Goal: Task Accomplishment & Management: Complete application form

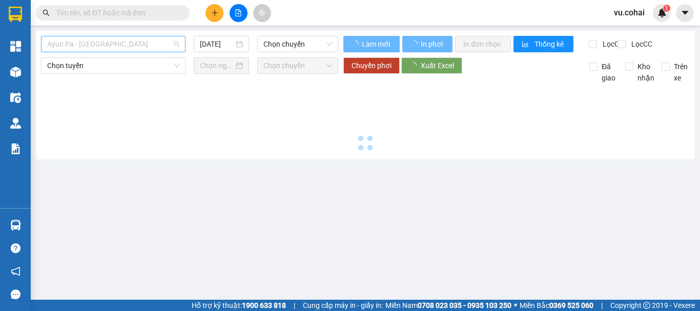
click at [135, 44] on span "Ayun Pa - [GEOGRAPHIC_DATA]" at bounding box center [113, 43] width 132 height 15
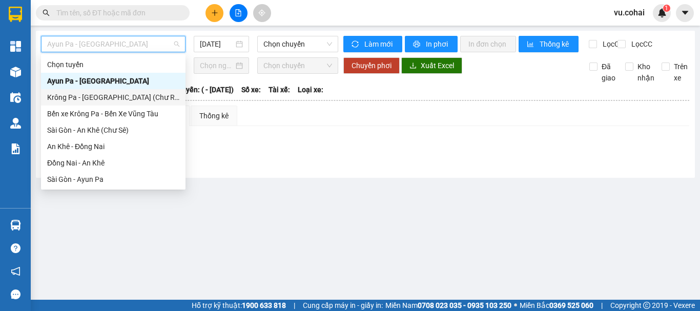
scroll to position [143, 0]
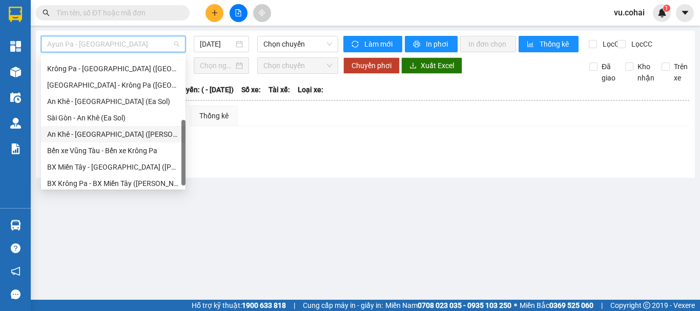
click at [119, 136] on div "An Khê - Sài Gòn (Chư Sê)" at bounding box center [113, 134] width 132 height 11
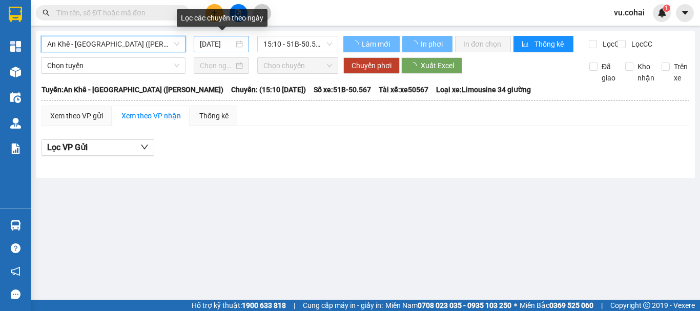
click at [232, 42] on input "12/09/2025" at bounding box center [217, 43] width 34 height 11
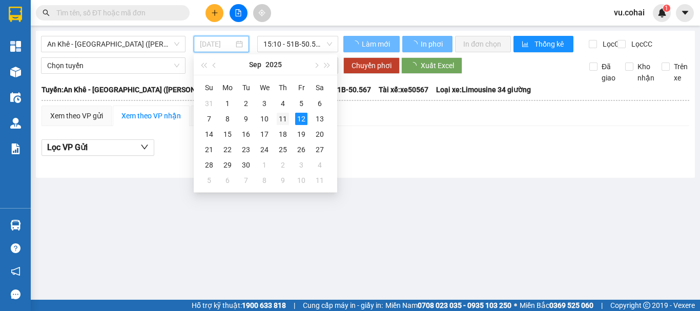
click at [286, 117] on div "11" at bounding box center [283, 119] width 12 height 12
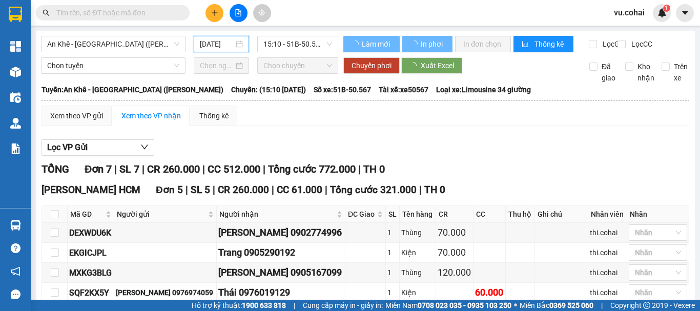
type input "11/09/2025"
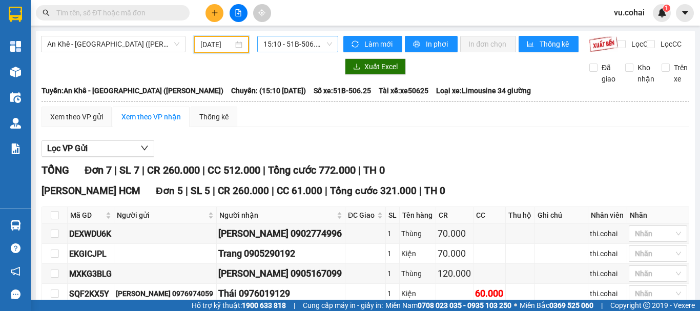
click at [297, 48] on span "15:10 - 51B-506.25" at bounding box center [297, 43] width 69 height 15
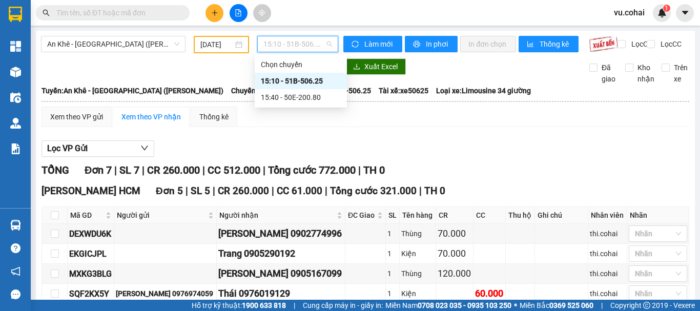
drag, startPoint x: 304, startPoint y: 78, endPoint x: 294, endPoint y: 77, distance: 9.9
click at [302, 78] on div "15:10 - 51B-506.25" at bounding box center [301, 80] width 80 height 11
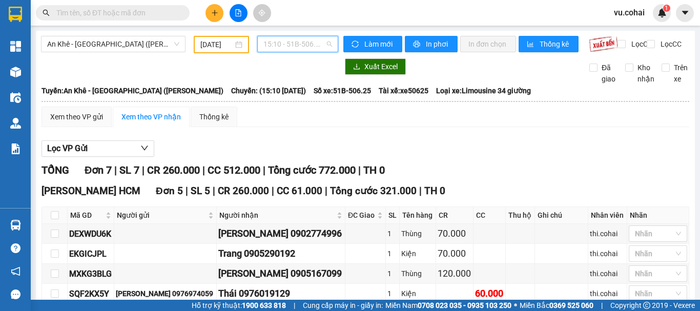
click at [285, 39] on span "15:10 - 51B-506.25" at bounding box center [297, 43] width 69 height 15
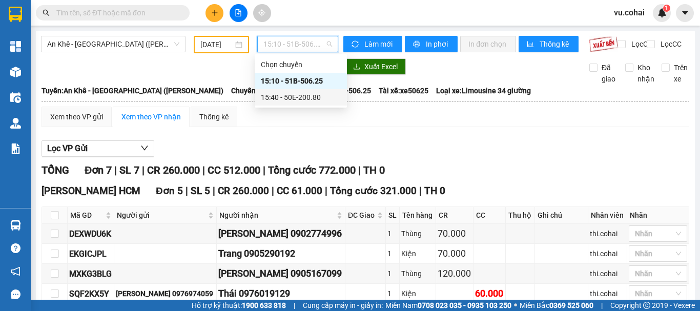
click at [301, 96] on div "15:40 - 50E-200.80" at bounding box center [301, 97] width 80 height 11
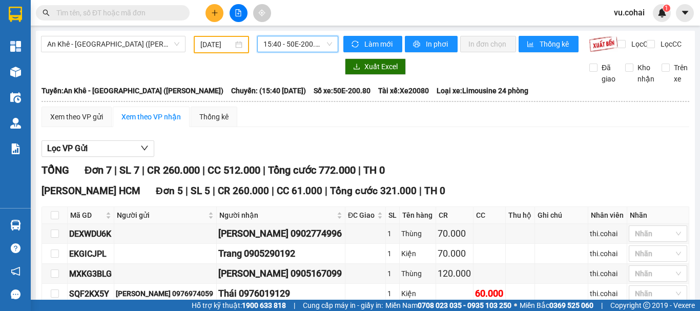
click at [284, 42] on span "15:40 - 50E-200.80" at bounding box center [297, 43] width 69 height 15
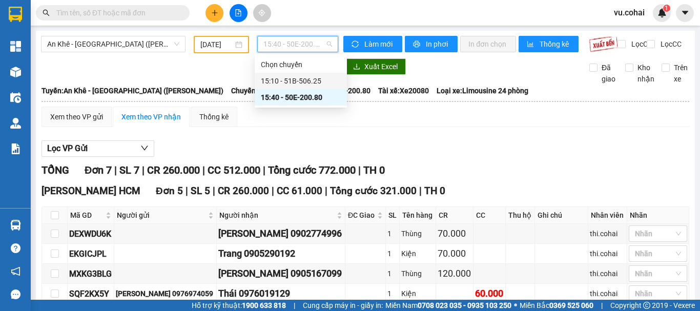
click at [306, 78] on div "15:10 - 51B-506.25" at bounding box center [301, 80] width 80 height 11
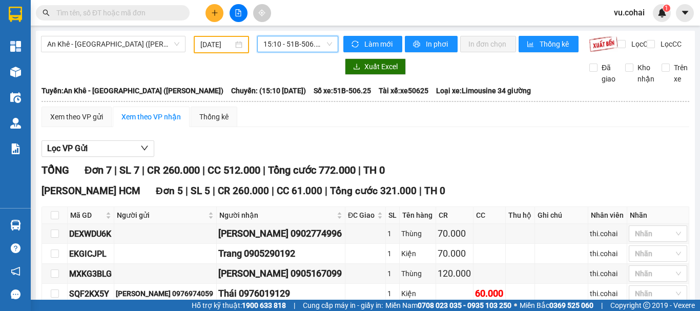
click at [285, 53] on div "An Khê - Sài Gòn (Chư Sê) 11/09/2025 15:10 15:10 - 51B-506.25" at bounding box center [189, 44] width 297 height 17
click at [283, 45] on span "15:10 - 51B-506.25" at bounding box center [297, 43] width 69 height 15
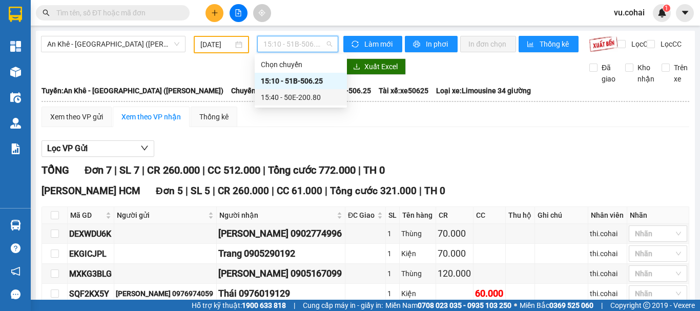
click at [296, 93] on div "15:40 - 50E-200.80" at bounding box center [301, 97] width 80 height 11
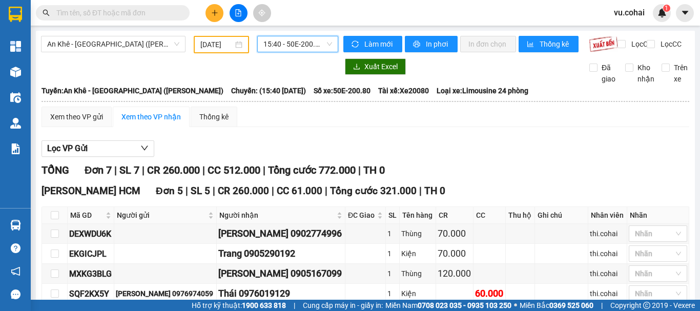
click at [282, 39] on span "15:40 - 50E-200.80" at bounding box center [297, 43] width 69 height 15
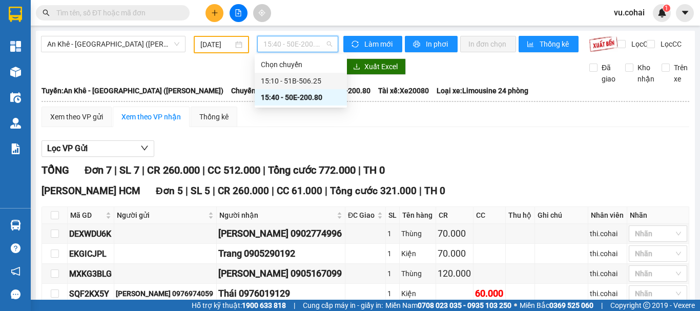
click at [303, 82] on div "15:10 - 51B-506.25" at bounding box center [301, 80] width 80 height 11
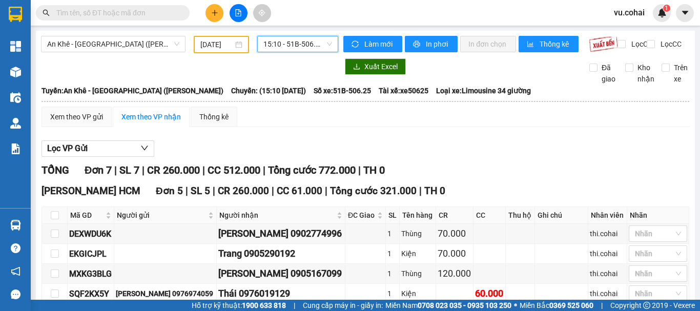
click at [308, 53] on div "An Khê - Sài Gòn (Chư Sê) 11/09/2025 15:10 15:10 - 51B-506.25" at bounding box center [189, 44] width 297 height 17
click at [305, 53] on div "15:10 - 51B-506.25" at bounding box center [297, 44] width 89 height 17
click at [291, 47] on span "15:10 - 51B-506.25" at bounding box center [297, 43] width 69 height 15
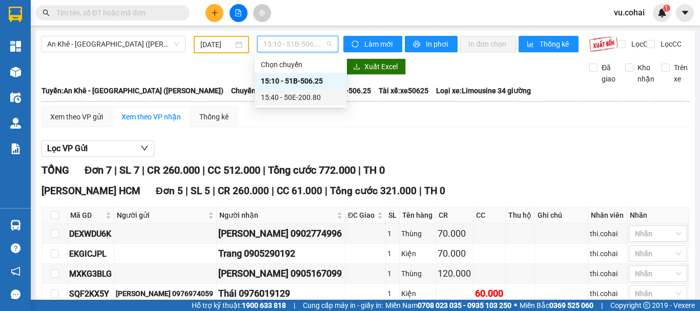
click at [307, 101] on div "15:40 - 50E-200.80" at bounding box center [301, 97] width 80 height 11
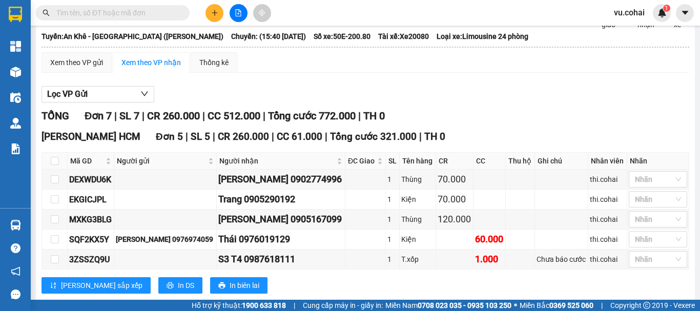
scroll to position [202, 0]
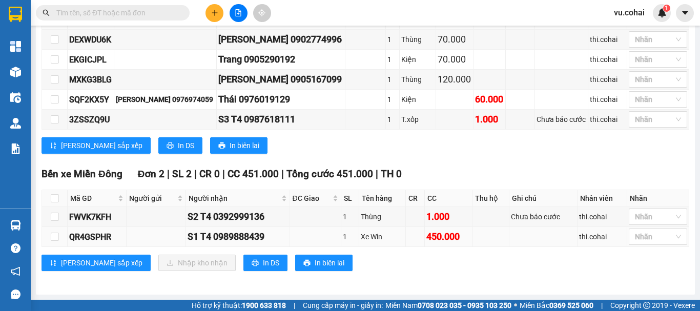
click at [122, 238] on div "QR4GSPHR" at bounding box center [96, 236] width 55 height 13
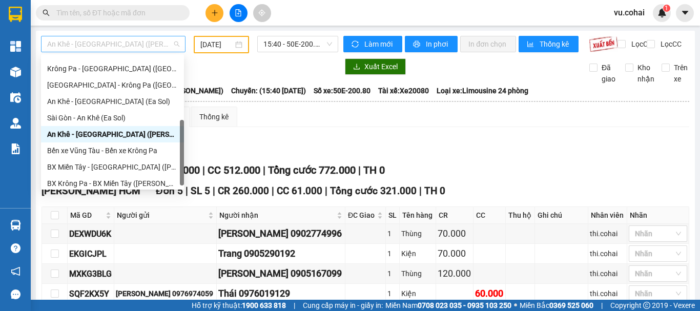
click at [128, 46] on span "An Khê - Sài Gòn (Chư Sê)" at bounding box center [113, 43] width 132 height 15
click at [103, 70] on div "Krông Pa - Sài Gòn (Uar)" at bounding box center [112, 68] width 131 height 11
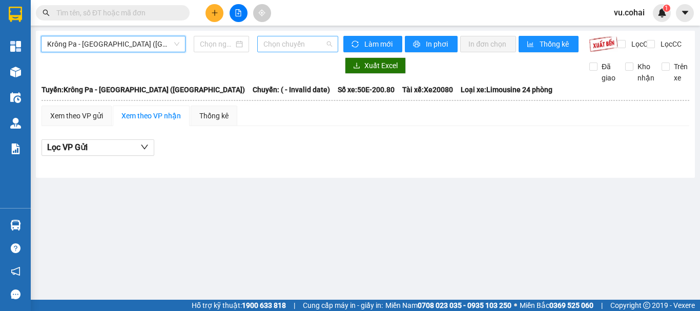
click at [287, 47] on span "Chọn chuyến" at bounding box center [297, 43] width 69 height 15
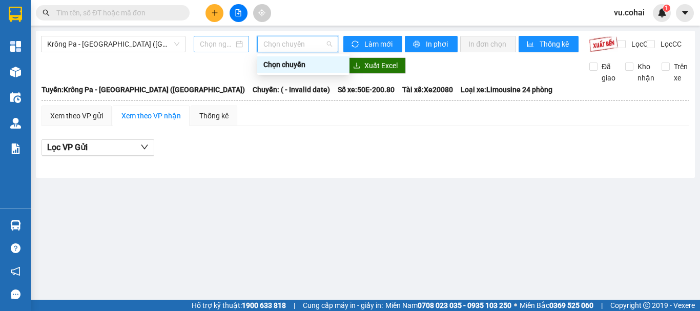
click at [218, 40] on input at bounding box center [217, 43] width 34 height 11
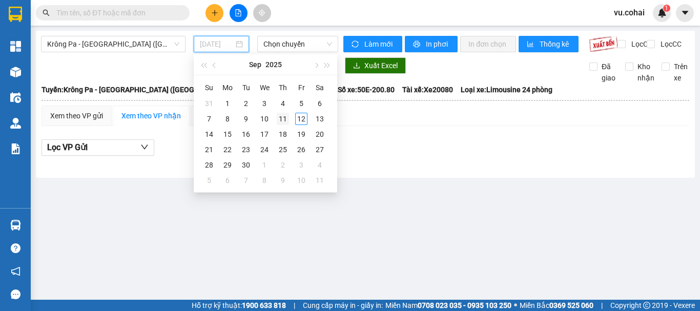
type input "11/09/2025"
click at [282, 118] on div "11" at bounding box center [283, 119] width 12 height 12
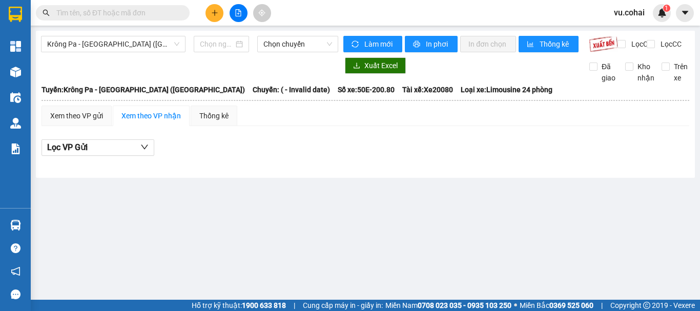
drag, startPoint x: 362, startPoint y: 209, endPoint x: 352, endPoint y: 201, distance: 13.1
click at [361, 209] on main "Krông Pa - Sài Gòn (Uar) Chọn chuyến Làm mới In phơi In đơn chọn Thống kê Lọc C…" at bounding box center [350, 150] width 700 height 300
click at [217, 48] on input at bounding box center [217, 43] width 34 height 11
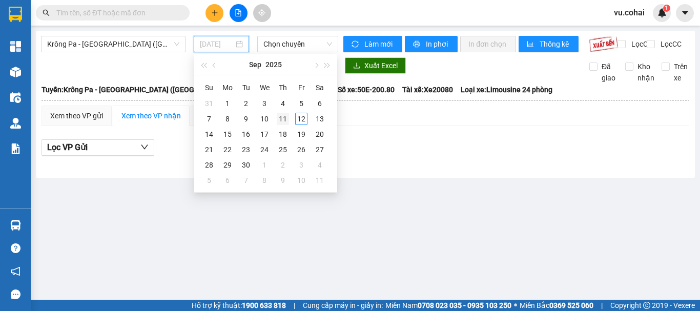
type input "11/09/2025"
click at [288, 119] on div "11" at bounding box center [283, 119] width 12 height 12
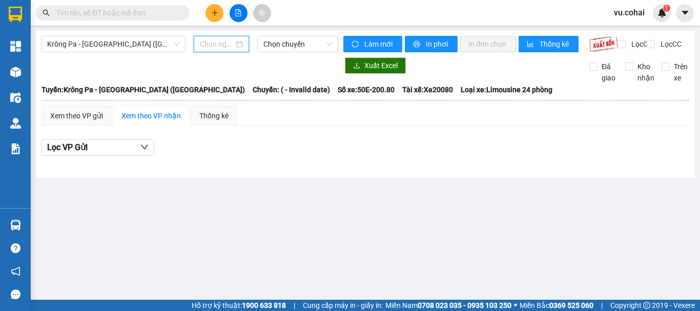
click at [224, 39] on input at bounding box center [217, 43] width 34 height 11
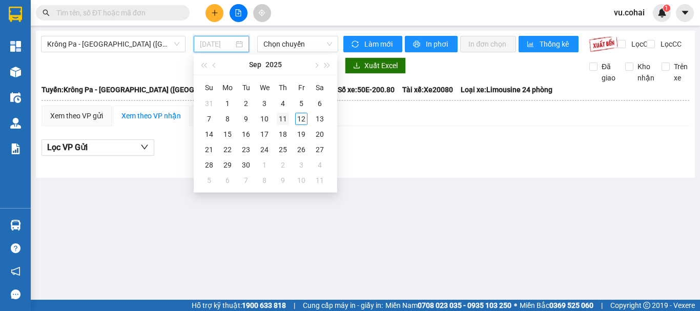
type input "11/09/2025"
click at [281, 116] on div "11" at bounding box center [283, 119] width 12 height 12
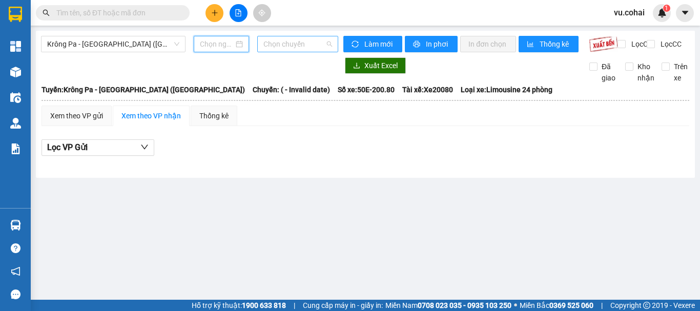
click at [273, 41] on span "Chọn chuyến" at bounding box center [297, 43] width 69 height 15
click at [201, 41] on input at bounding box center [217, 43] width 34 height 11
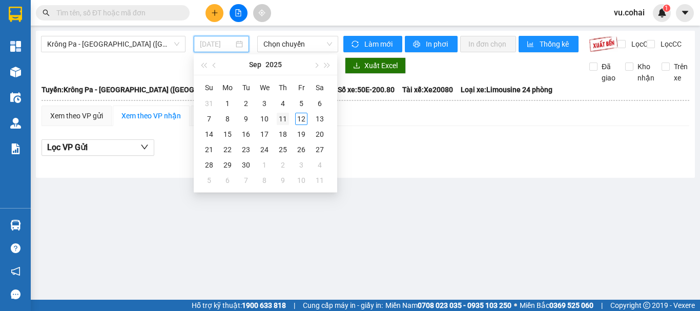
type input "11/09/2025"
click at [284, 118] on div "11" at bounding box center [283, 119] width 12 height 12
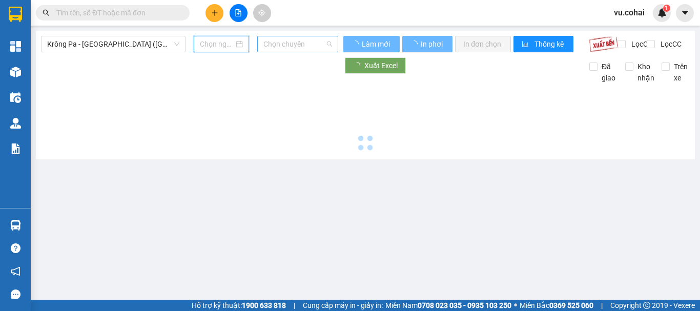
click at [277, 40] on span "Chọn chuyến" at bounding box center [297, 43] width 69 height 15
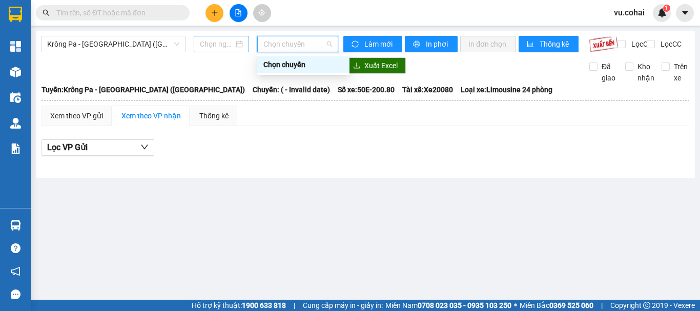
click at [209, 42] on input at bounding box center [217, 43] width 34 height 11
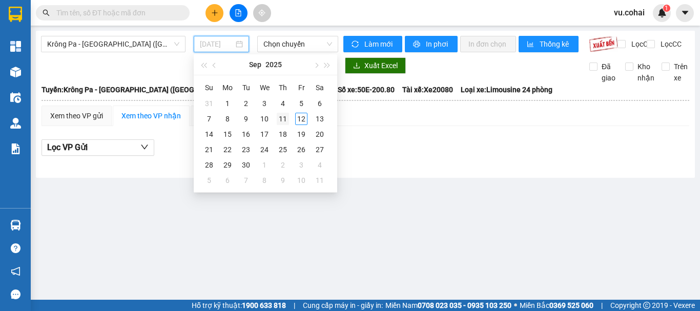
type input "11/09/2025"
click at [280, 120] on div "11" at bounding box center [283, 119] width 12 height 12
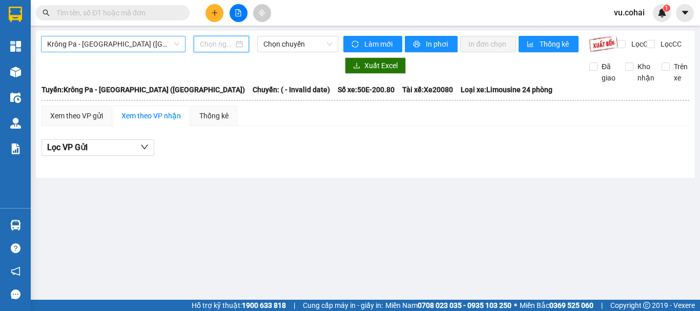
click at [155, 46] on span "Krông Pa - Sài Gòn (Uar)" at bounding box center [113, 43] width 132 height 15
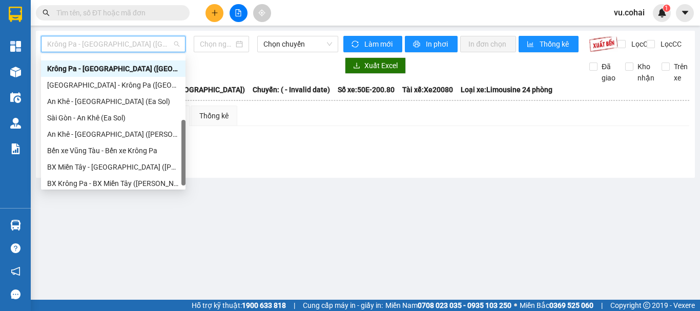
drag, startPoint x: 344, startPoint y: 246, endPoint x: 242, endPoint y: 146, distance: 142.0
click at [343, 245] on main "Krông Pa - Sài Gòn (Uar) Chọn chuyến Làm mới In phơi In đơn chọn Thống kê Lọc C…" at bounding box center [350, 150] width 700 height 300
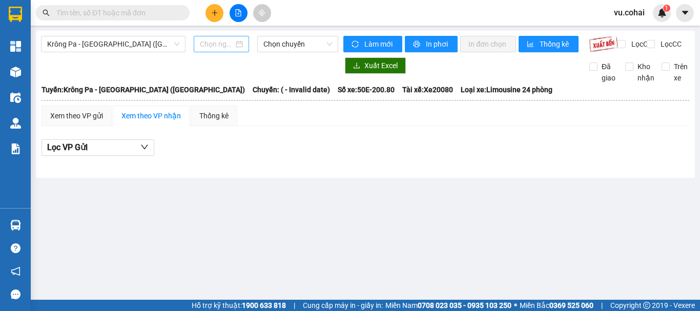
click at [218, 46] on input at bounding box center [217, 43] width 34 height 11
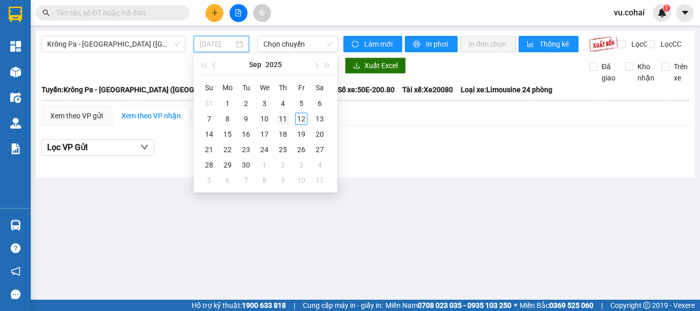
type input "11/09/2025"
click at [279, 120] on div "11" at bounding box center [283, 119] width 12 height 12
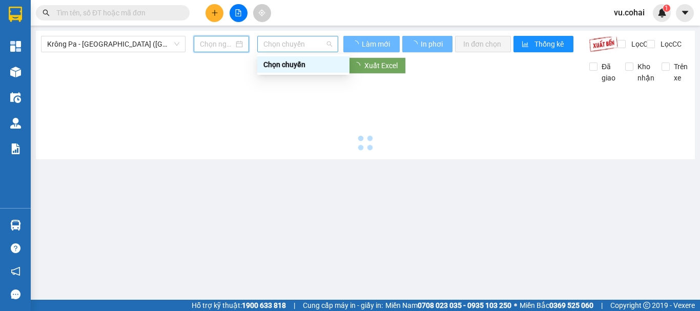
click at [287, 43] on span "Chọn chuyến" at bounding box center [297, 43] width 69 height 15
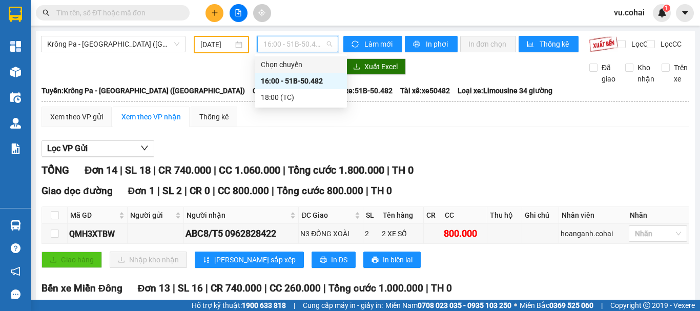
click at [307, 72] on div "Chọn chuyến" at bounding box center [301, 64] width 92 height 16
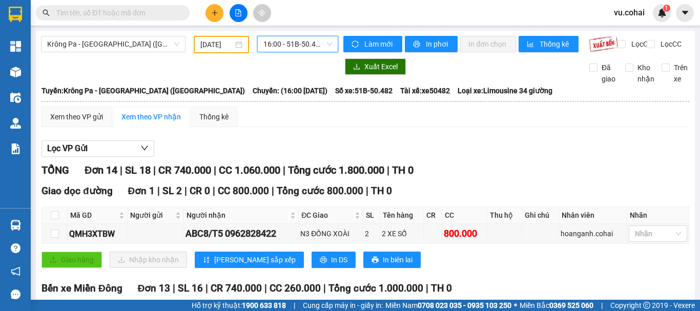
click at [225, 45] on input "11/09/2025" at bounding box center [216, 44] width 33 height 11
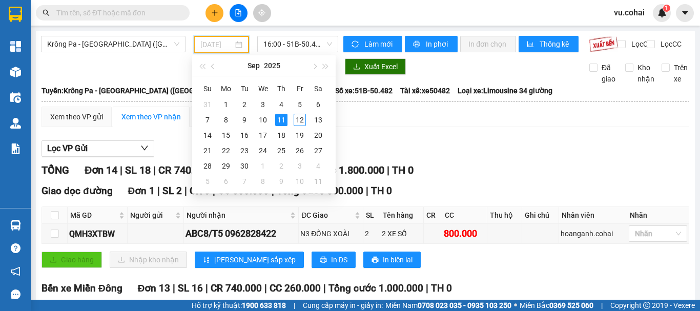
click at [281, 121] on div "11" at bounding box center [281, 120] width 12 height 12
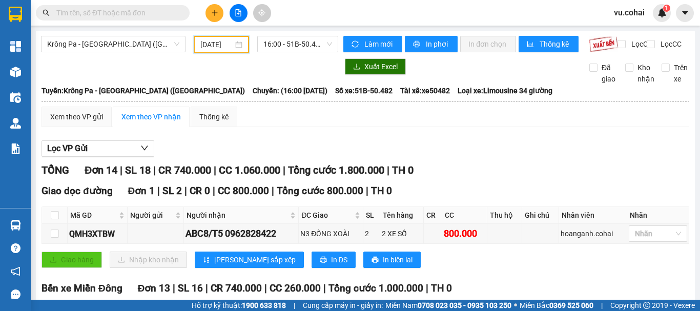
click at [213, 46] on input "11/09/2025" at bounding box center [216, 44] width 33 height 11
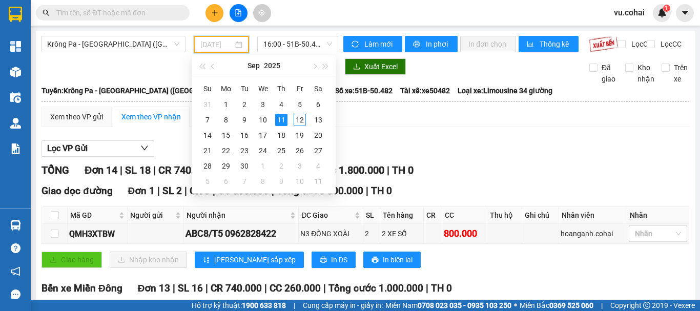
type input "11/09/2025"
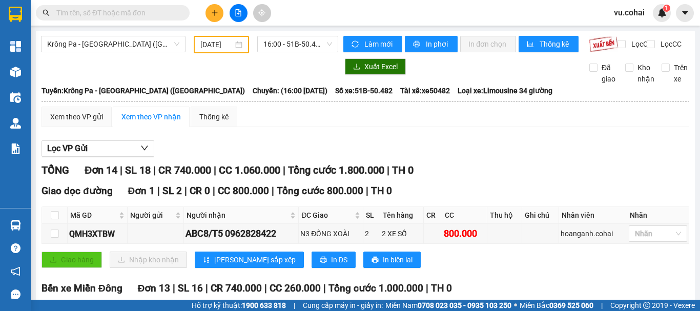
drag, startPoint x: 354, startPoint y: 135, endPoint x: 348, endPoint y: 130, distance: 8.4
click at [291, 49] on span "16:00 - 51B-50.482" at bounding box center [297, 43] width 69 height 15
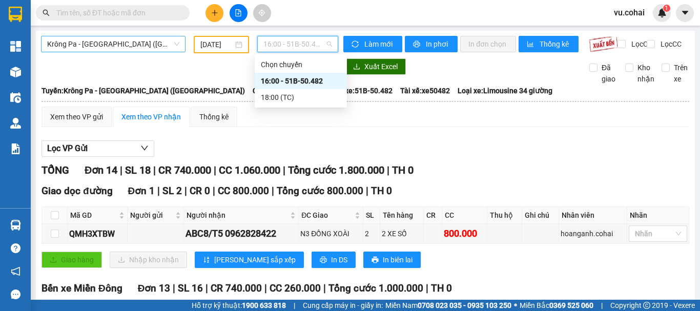
click at [111, 41] on span "Krông Pa - Sài Gòn (Uar)" at bounding box center [113, 43] width 132 height 15
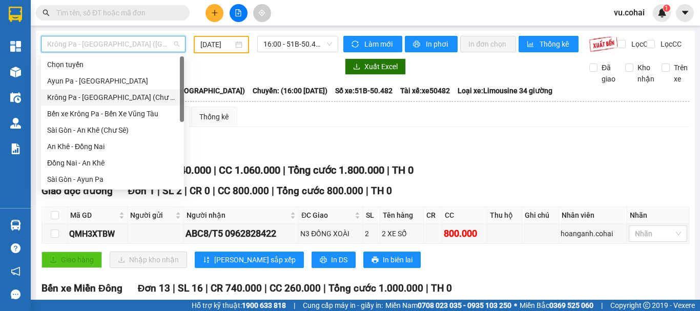
click at [122, 101] on div "Krông Pa - Sài Gòn (Chư RCăm)" at bounding box center [112, 97] width 131 height 11
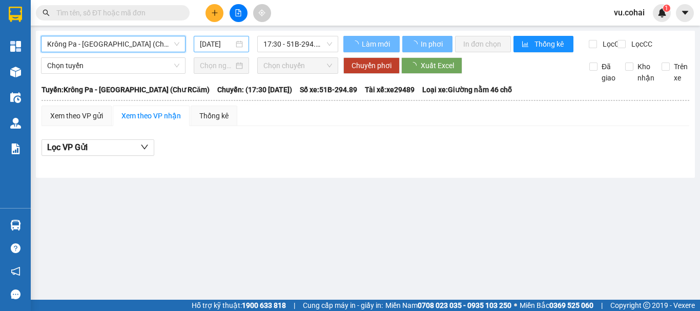
click at [221, 40] on input "12/09/2025" at bounding box center [217, 43] width 34 height 11
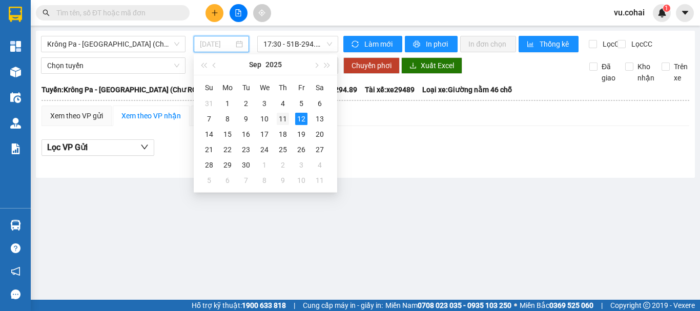
click at [280, 114] on div "11" at bounding box center [283, 119] width 12 height 12
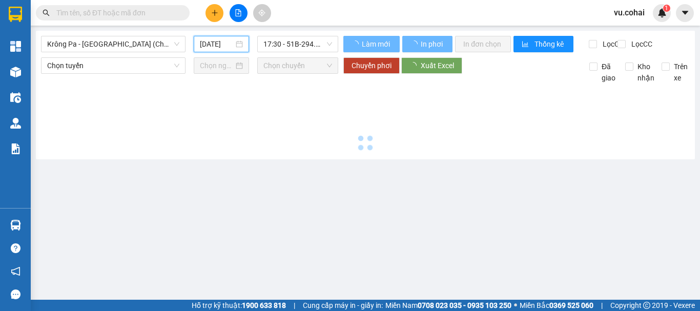
type input "11/09/2025"
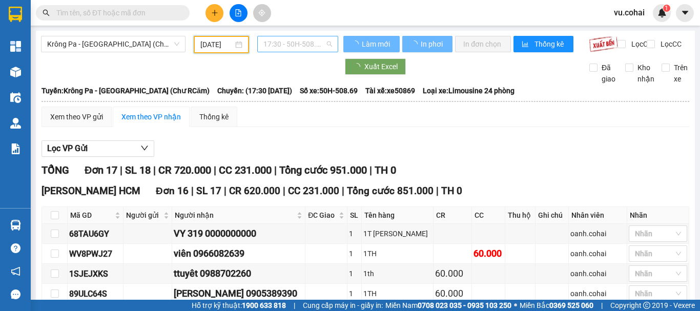
click at [305, 43] on span "17:30 - 50H-508.69" at bounding box center [297, 43] width 69 height 15
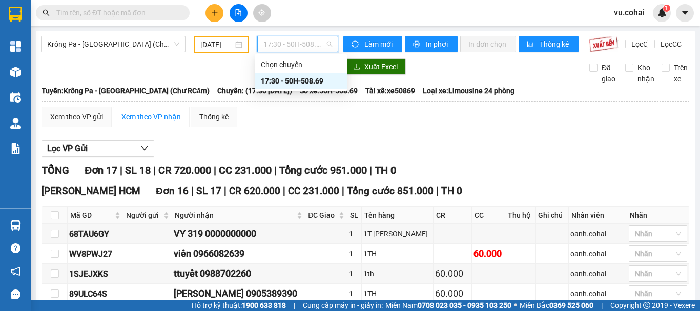
drag, startPoint x: 315, startPoint y: 88, endPoint x: 372, endPoint y: 137, distance: 75.6
click at [315, 88] on div "17:30 - 50H-508.69" at bounding box center [301, 81] width 92 height 16
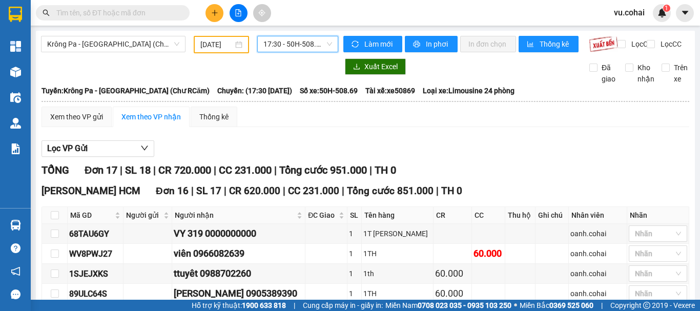
click at [299, 46] on span "17:30 - 50H-508.69" at bounding box center [297, 43] width 69 height 15
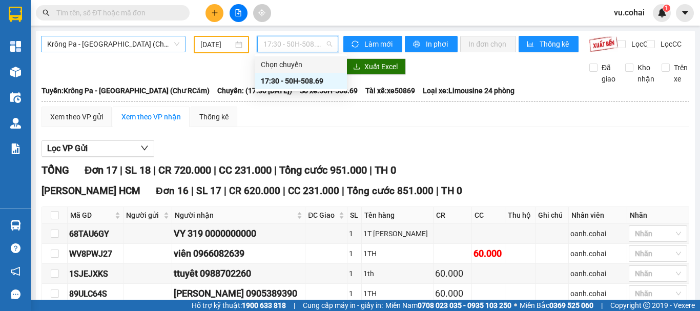
click at [154, 48] on span "Krông Pa - Sài Gòn (Chư RCăm)" at bounding box center [113, 43] width 132 height 15
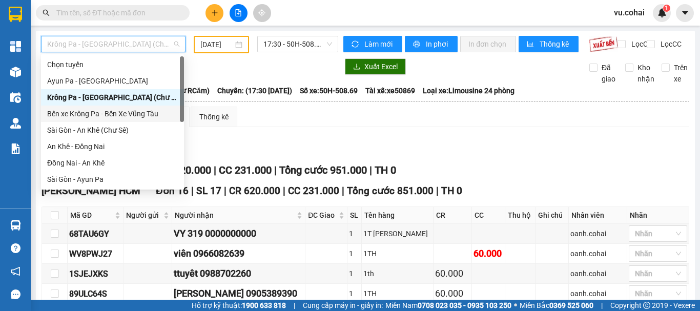
scroll to position [148, 0]
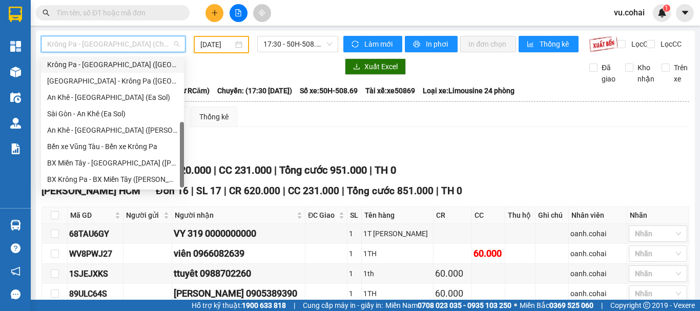
click at [110, 53] on div "Krông Pa - Sài Gòn (Chư RCăm) 11/09/2025 17:30 - 50H-508.69" at bounding box center [189, 44] width 297 height 17
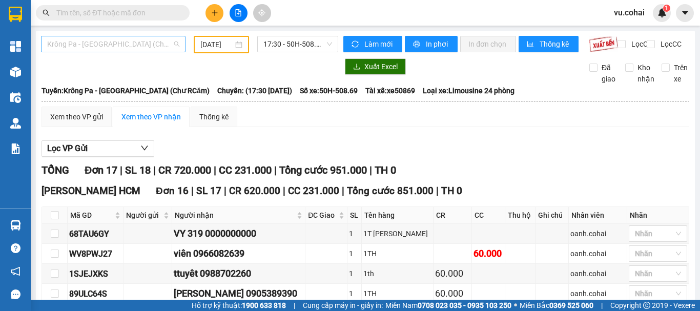
click at [119, 47] on span "Krông Pa - Sài Gòn (Chư RCăm)" at bounding box center [113, 43] width 132 height 15
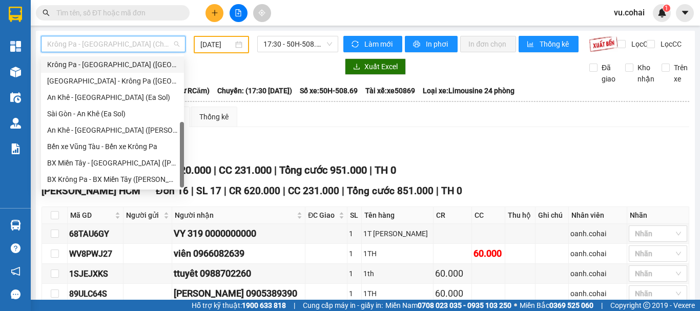
click at [125, 62] on div "Krông Pa - Sài Gòn (Uar)" at bounding box center [112, 64] width 131 height 11
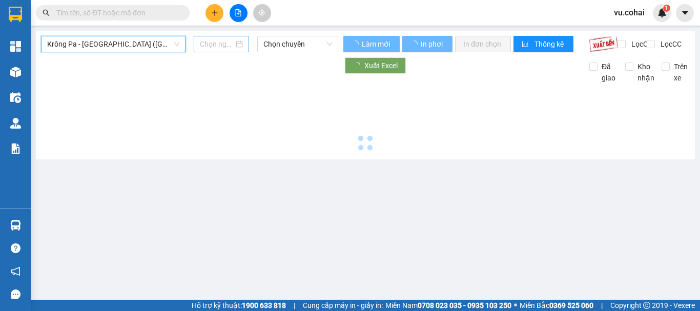
click at [209, 41] on input at bounding box center [217, 43] width 34 height 11
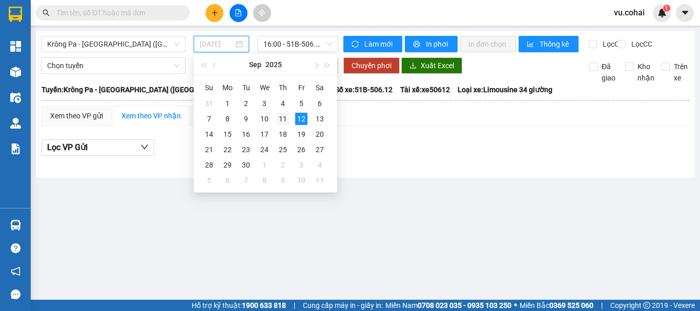
click at [280, 120] on div "11" at bounding box center [283, 119] width 12 height 12
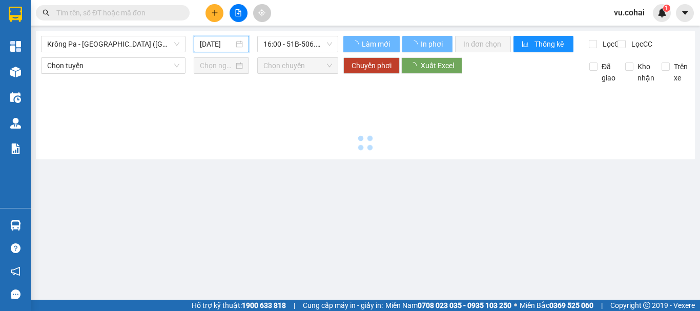
type input "11/09/2025"
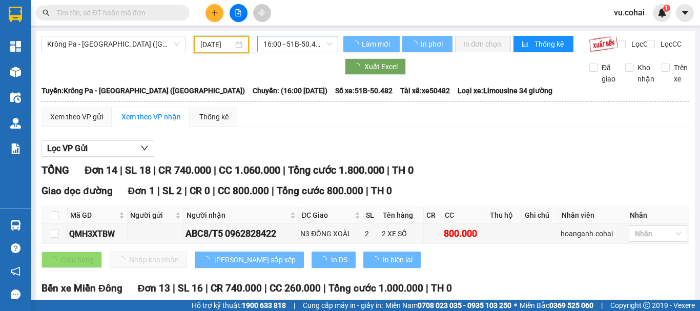
click at [293, 39] on span "16:00 - 51B-50.482" at bounding box center [297, 43] width 69 height 15
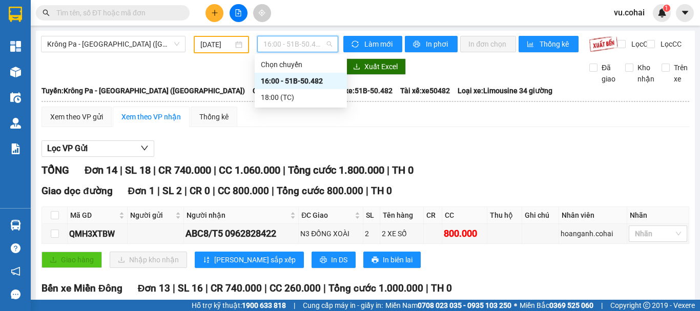
click at [301, 82] on div "16:00 - 51B-50.482" at bounding box center [301, 80] width 80 height 11
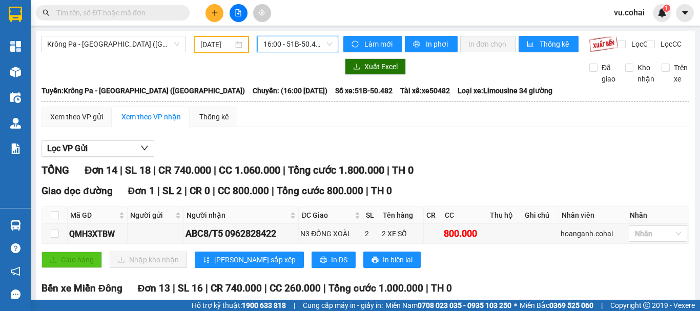
click at [305, 43] on span "16:00 - 51B-50.482" at bounding box center [297, 43] width 69 height 15
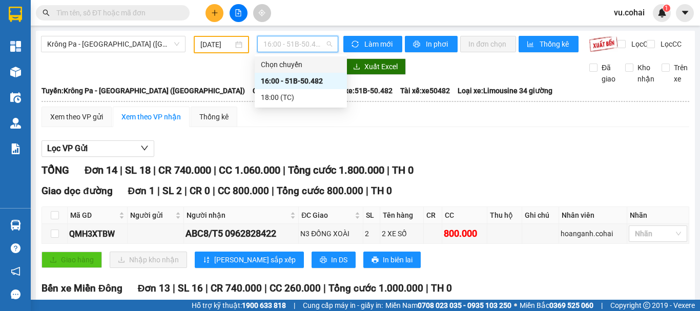
drag, startPoint x: 307, startPoint y: 71, endPoint x: 340, endPoint y: 138, distance: 74.0
click at [311, 73] on div "Chọn chuyến 16:00 - 51B-50.482 18:00 (TC)" at bounding box center [301, 80] width 92 height 49
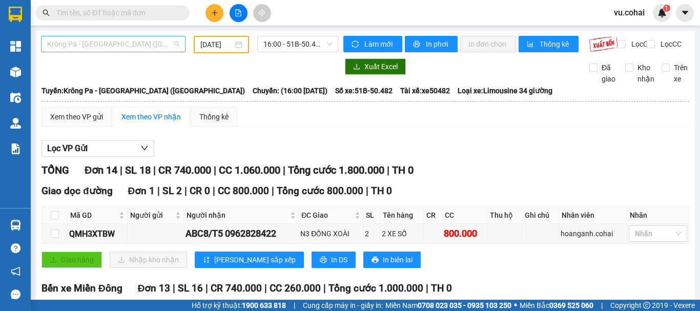
click at [128, 49] on span "Krông Pa - Sài Gòn (Uar)" at bounding box center [113, 43] width 132 height 15
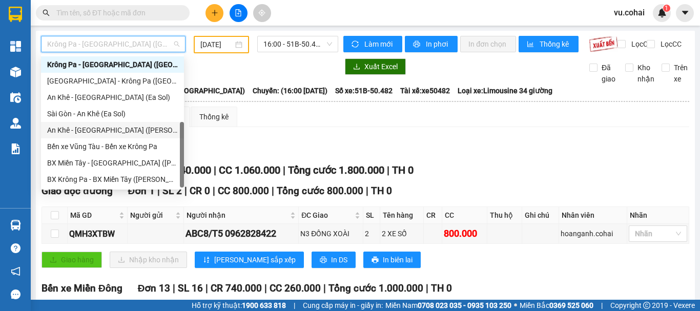
click at [102, 131] on div "An Khê - Sài Gòn (Chư Sê)" at bounding box center [112, 129] width 131 height 11
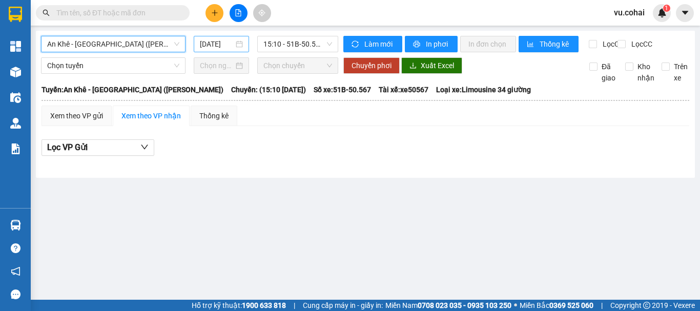
click at [217, 46] on input "12/09/2025" at bounding box center [217, 43] width 34 height 11
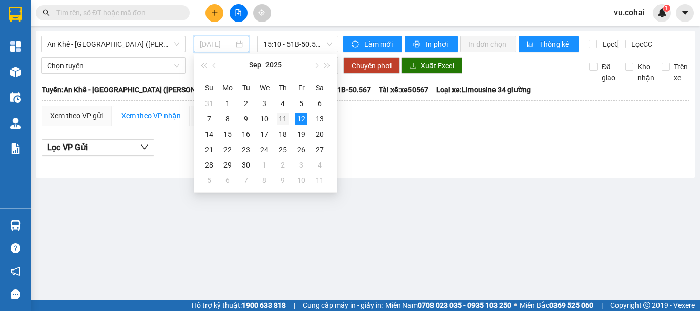
click at [286, 119] on div "11" at bounding box center [283, 119] width 12 height 12
type input "11/09/2025"
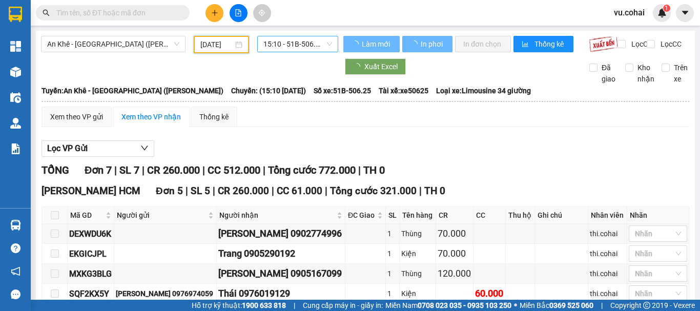
click at [304, 43] on span "15:10 - 51B-506.25" at bounding box center [297, 43] width 69 height 15
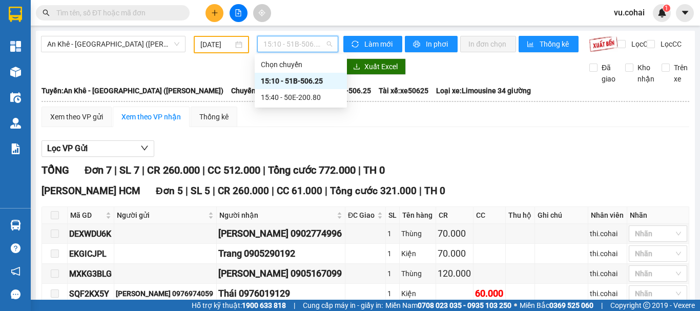
click at [309, 83] on div "15:10 - 51B-506.25" at bounding box center [301, 80] width 80 height 11
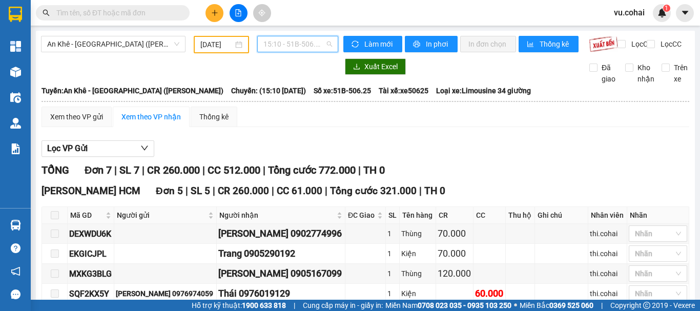
drag, startPoint x: 301, startPoint y: 45, endPoint x: 319, endPoint y: 86, distance: 44.9
click at [301, 45] on span "15:10 - 51B-506.25" at bounding box center [297, 43] width 69 height 15
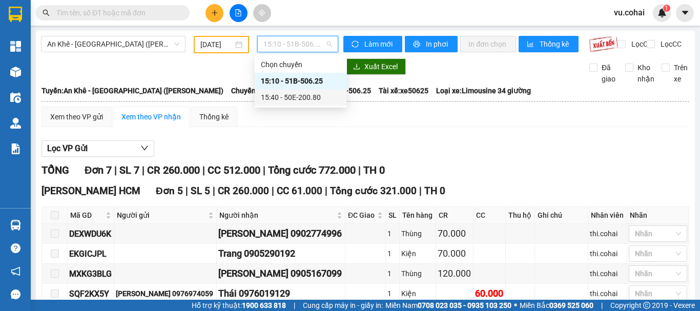
click at [313, 98] on div "15:40 - 50E-200.80" at bounding box center [301, 97] width 80 height 11
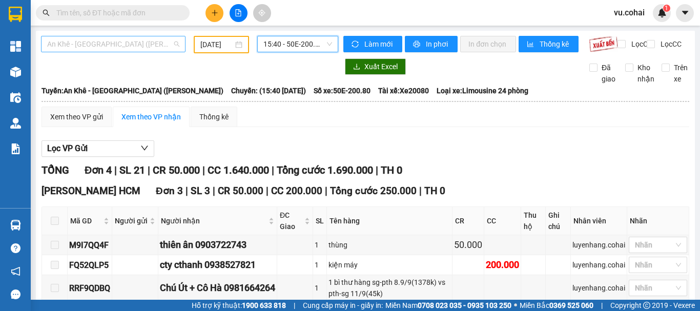
click at [138, 39] on span "An Khê - Sài Gòn (Chư Sê)" at bounding box center [113, 43] width 132 height 15
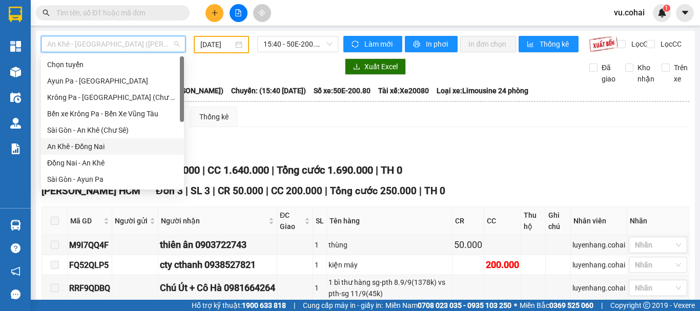
click at [474, 149] on div "Lọc VP Gửi" at bounding box center [364, 148] width 647 height 17
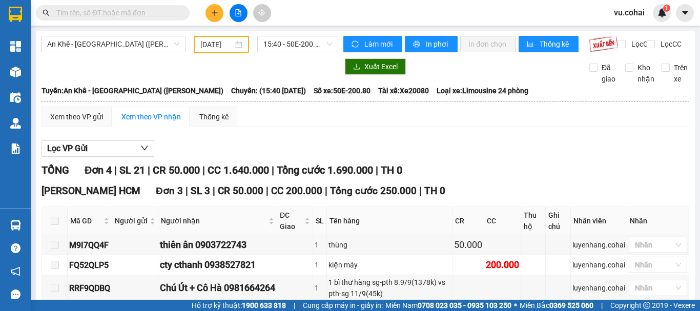
click at [364, 157] on div "Lọc VP Gửi" at bounding box center [364, 148] width 647 height 17
click at [123, 45] on span "An Khê - Sài Gòn (Chư Sê)" at bounding box center [113, 43] width 132 height 15
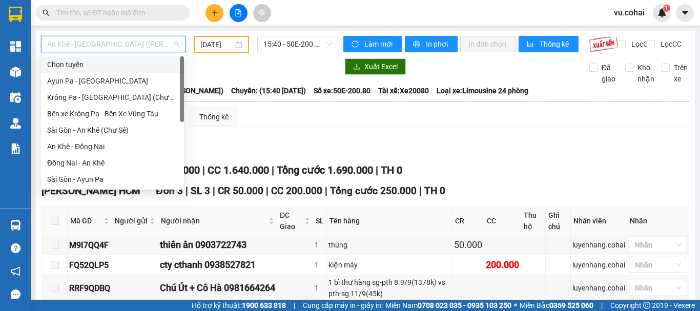
scroll to position [51, 0]
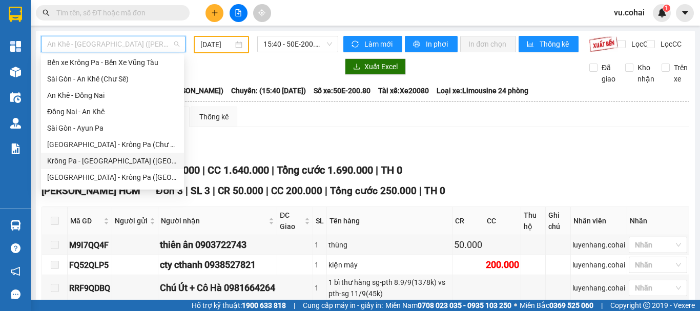
click at [107, 161] on div "Krông Pa - Sài Gòn (Uar)" at bounding box center [112, 160] width 131 height 11
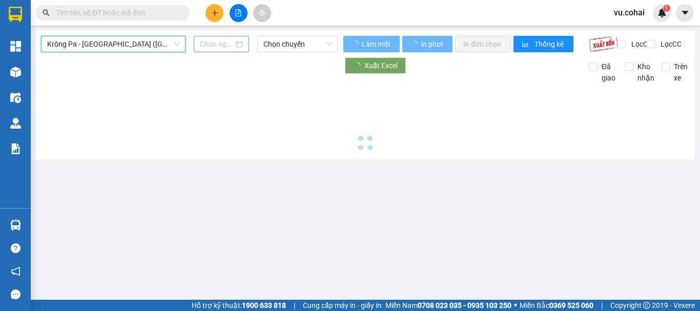
click at [222, 43] on input at bounding box center [217, 43] width 34 height 11
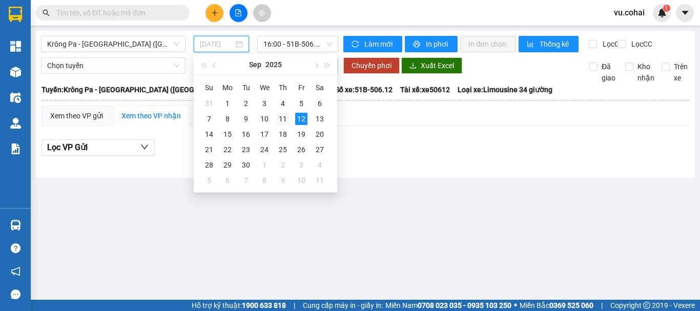
click at [283, 120] on div "11" at bounding box center [283, 119] width 12 height 12
type input "11/09/2025"
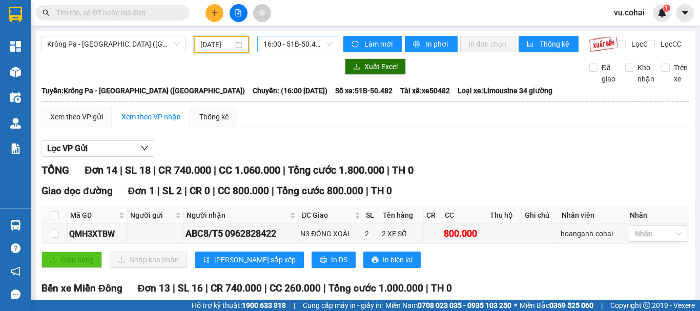
click at [300, 44] on span "16:00 - 51B-50.482" at bounding box center [297, 43] width 69 height 15
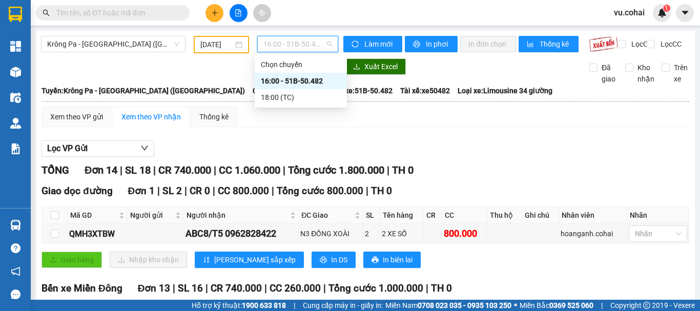
click at [318, 76] on div "16:00 - 51B-50.482" at bounding box center [301, 80] width 80 height 11
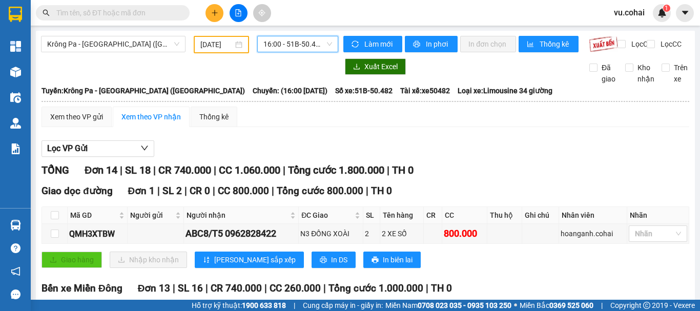
click at [288, 40] on span "16:00 - 51B-50.482" at bounding box center [297, 43] width 69 height 15
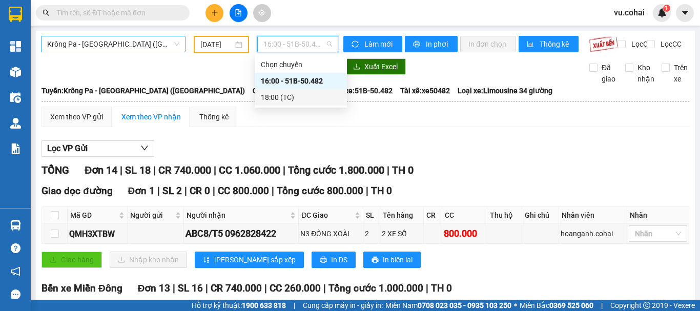
drag, startPoint x: 160, startPoint y: 47, endPoint x: 154, endPoint y: 41, distance: 8.0
click at [157, 45] on span "Krông Pa - Sài Gòn (Uar)" at bounding box center [113, 43] width 132 height 15
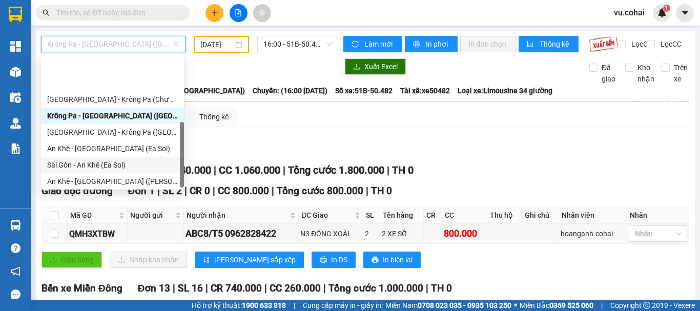
scroll to position [148, 0]
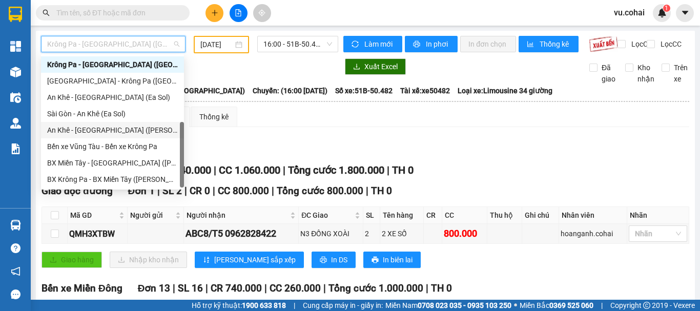
click at [102, 134] on div "An Khê - Sài Gòn (Chư Sê)" at bounding box center [112, 129] width 131 height 11
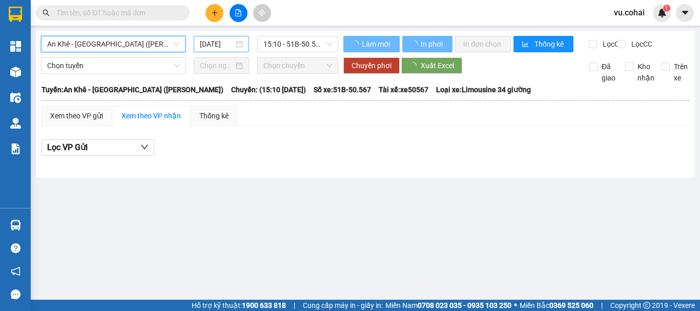
click at [209, 46] on input "12/09/2025" at bounding box center [217, 43] width 34 height 11
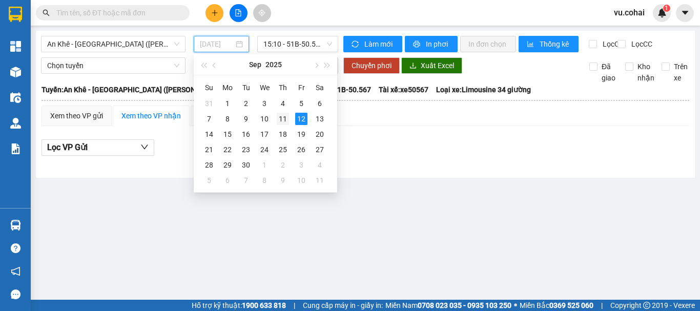
click at [283, 121] on div "11" at bounding box center [283, 119] width 12 height 12
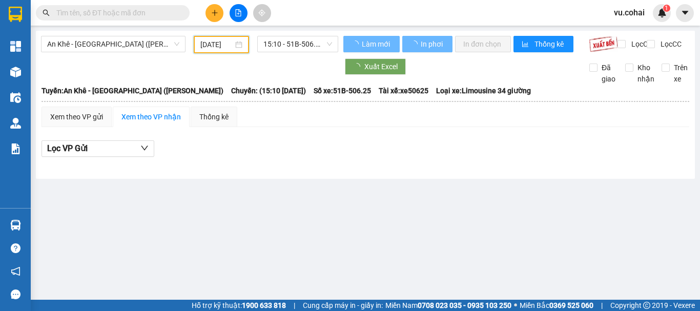
type input "11/09/2025"
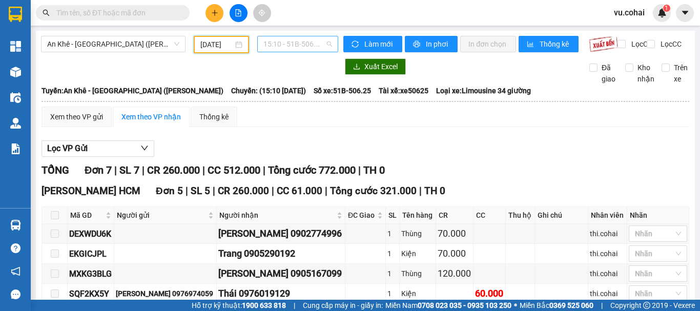
click at [283, 40] on span "15:10 - 51B-506.25" at bounding box center [297, 43] width 69 height 15
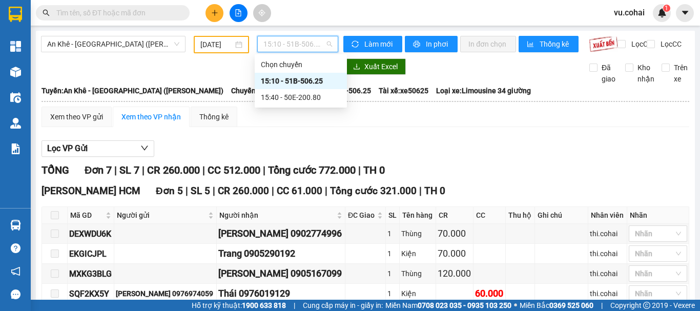
click at [309, 81] on div "15:10 - 51B-506.25" at bounding box center [301, 80] width 80 height 11
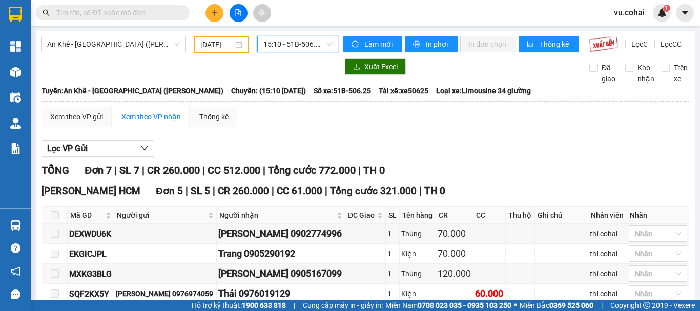
click at [292, 43] on span "15:10 - 51B-506.25" at bounding box center [297, 43] width 69 height 15
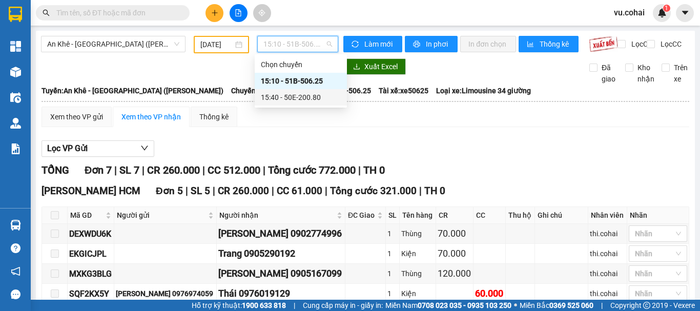
click at [318, 98] on div "15:40 - 50E-200.80" at bounding box center [301, 97] width 80 height 11
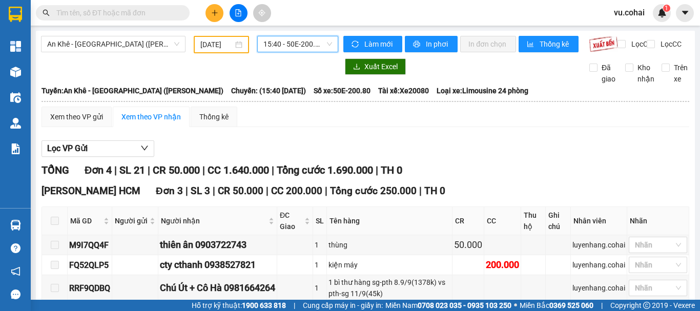
click at [292, 43] on span "15:40 - 50E-200.80" at bounding box center [297, 43] width 69 height 15
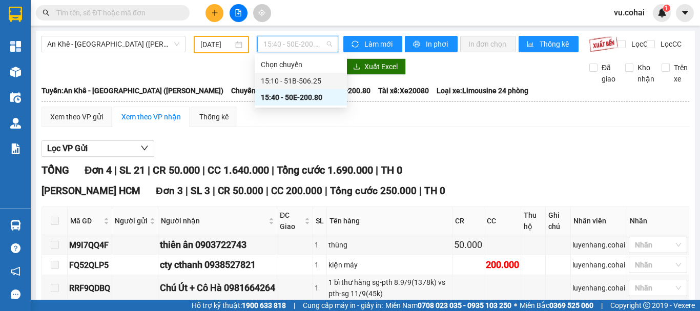
click at [306, 77] on div "15:10 - 51B-506.25" at bounding box center [301, 80] width 80 height 11
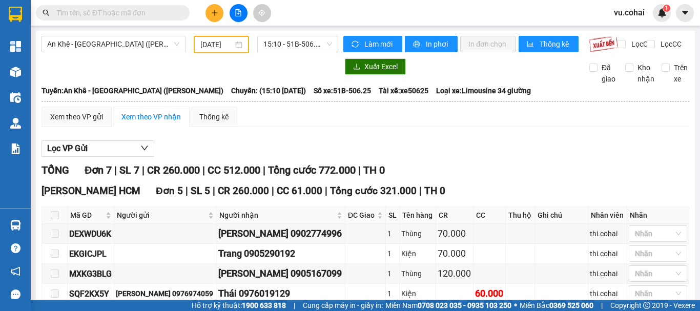
click at [296, 29] on main "An Khê - Sài Gòn (Chư Sê) 11/09/2025 15:10 - 51B-506.25 Làm mới In phơi In đơn …" at bounding box center [350, 150] width 700 height 300
click at [290, 43] on span "15:10 - 51B-506.25" at bounding box center [297, 43] width 69 height 15
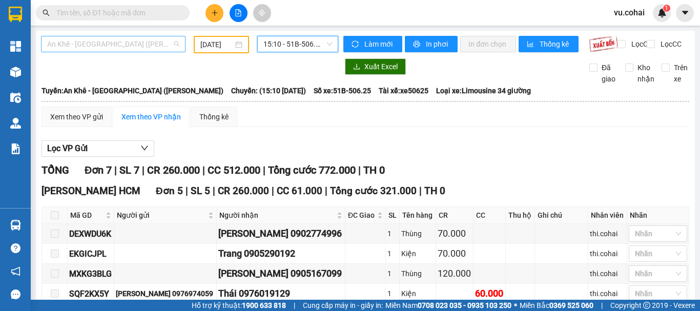
click at [116, 50] on div "An Khê - Sài Gòn (Chư Sê)" at bounding box center [113, 44] width 144 height 16
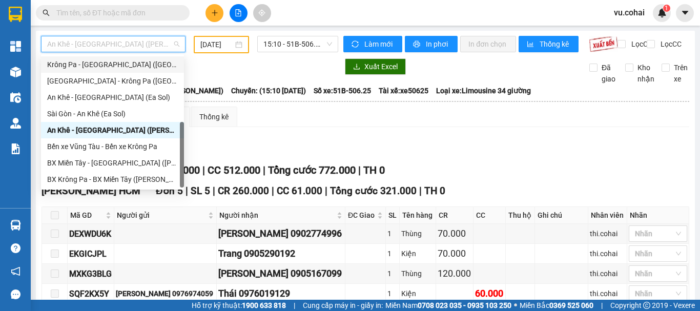
drag, startPoint x: 109, startPoint y: 68, endPoint x: 107, endPoint y: 62, distance: 6.3
click at [108, 68] on div "Krông Pa - Sài Gòn (Uar)" at bounding box center [112, 64] width 131 height 11
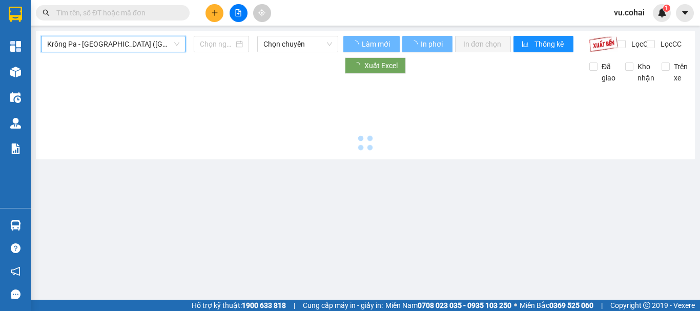
type input "12/09/2025"
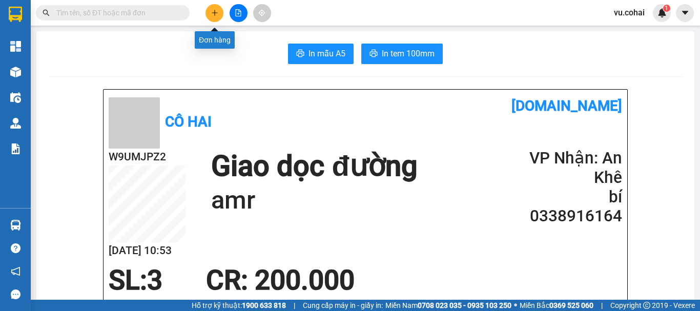
click at [214, 12] on icon "plus" at bounding box center [214, 12] width 7 height 7
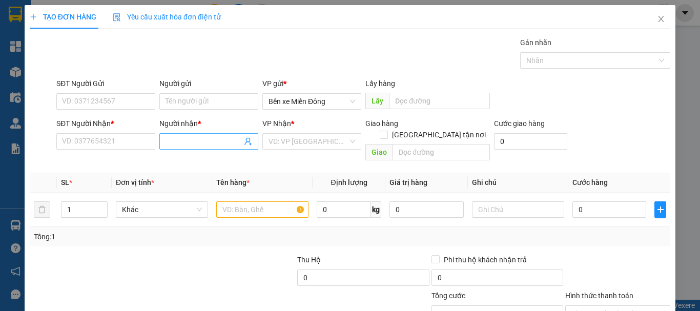
click at [226, 138] on input "Người nhận *" at bounding box center [203, 141] width 76 height 11
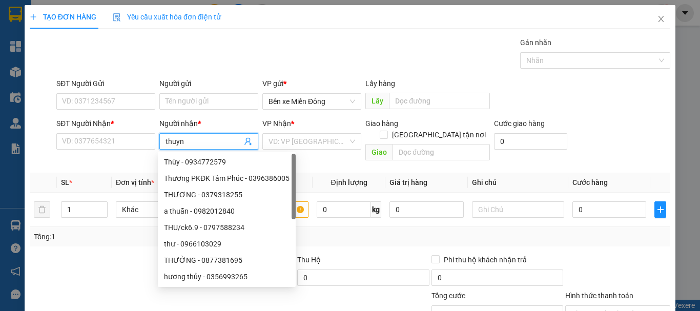
type input "thuynh"
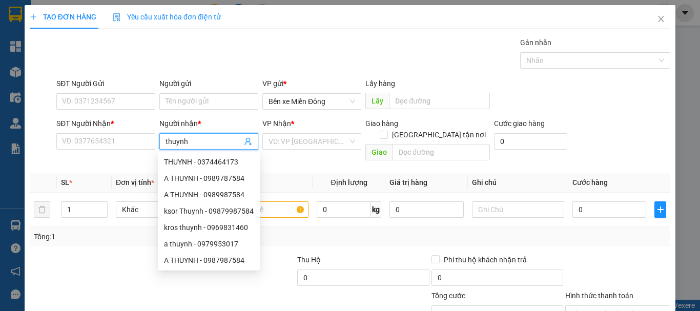
click at [239, 179] on div "A THUYNH - 0989787584" at bounding box center [209, 178] width 90 height 11
type input "0989787584"
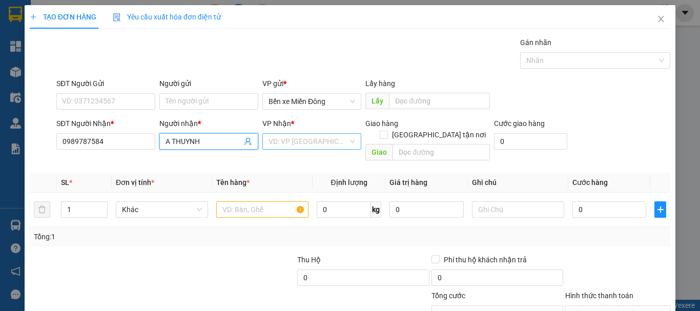
type input "A THUYNH"
click at [291, 143] on input "search" at bounding box center [307, 141] width 79 height 15
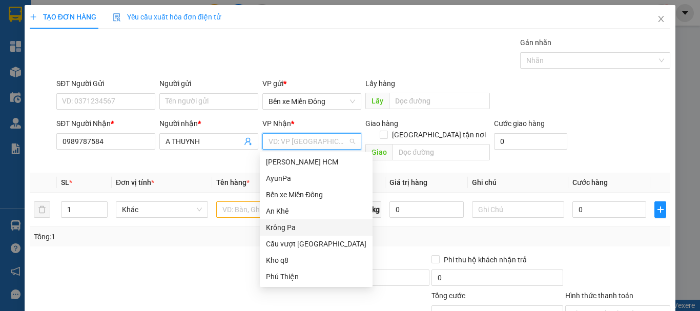
click at [297, 232] on div "Krông Pa" at bounding box center [316, 227] width 100 height 11
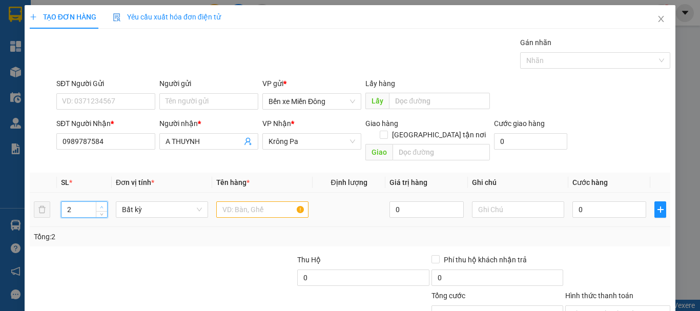
click at [102, 205] on icon "up" at bounding box center [102, 207] width 4 height 4
click at [103, 204] on span "up" at bounding box center [102, 207] width 6 height 6
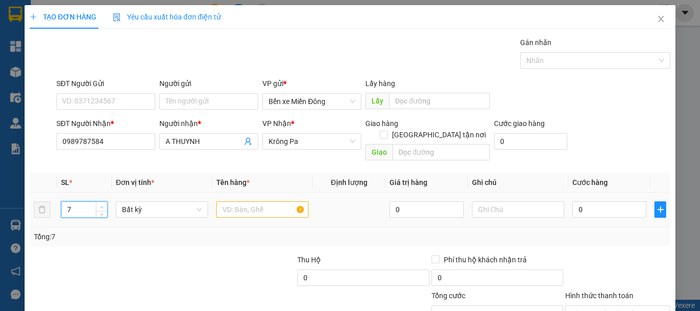
click at [104, 204] on span "up" at bounding box center [102, 207] width 6 height 6
click at [103, 204] on span "up" at bounding box center [102, 207] width 6 height 6
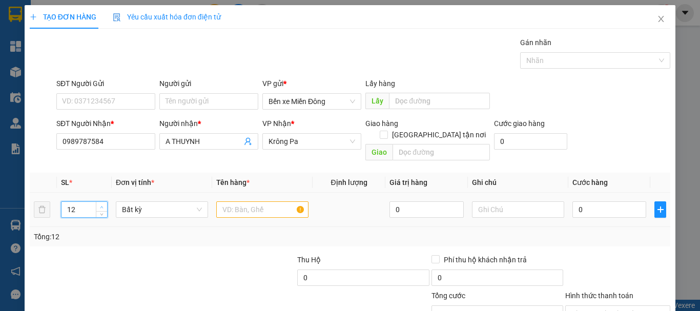
click at [103, 204] on span "up" at bounding box center [102, 207] width 6 height 6
type input "13"
click at [103, 204] on span "up" at bounding box center [102, 207] width 6 height 6
click at [293, 201] on input "text" at bounding box center [262, 209] width 92 height 16
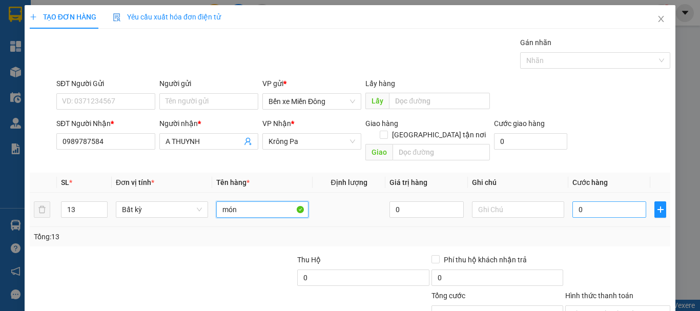
type input "món"
click at [621, 201] on input "0" at bounding box center [609, 209] width 74 height 16
type input "008"
type input "8"
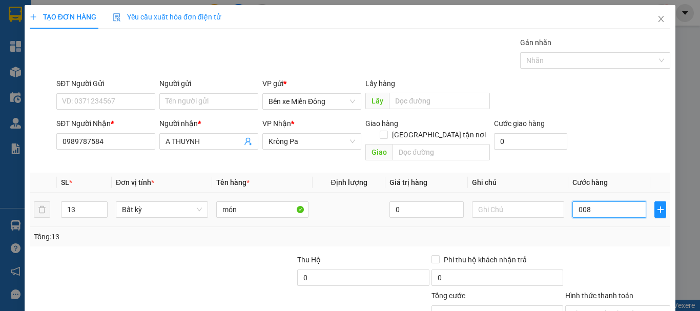
type input "0.081"
type input "81"
type input "00.810"
type input "810"
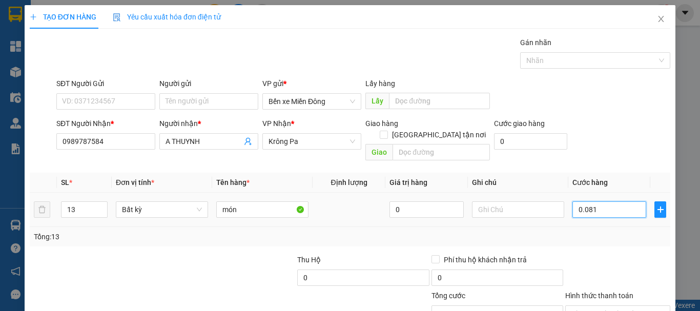
type input "810"
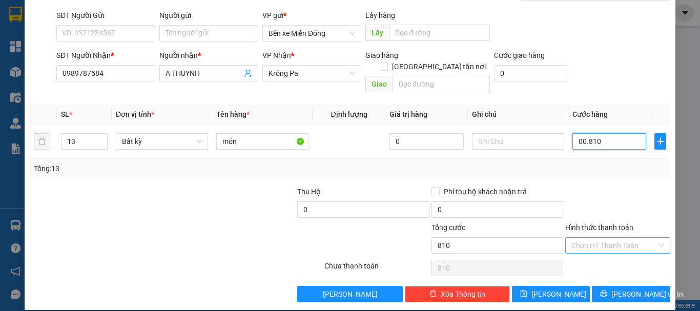
type input "00.810"
type input "810"
click at [599, 242] on div "Chọn HT Thanh Toán" at bounding box center [617, 245] width 105 height 16
type input "810.000"
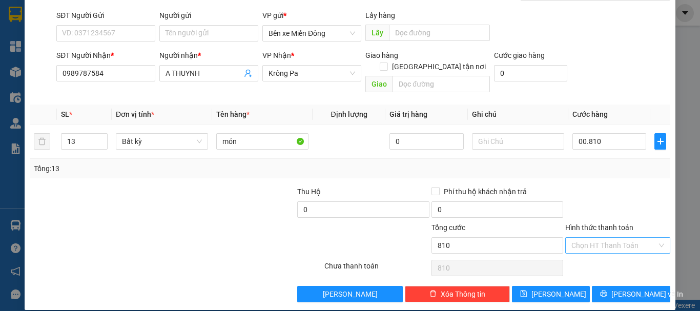
type input "810.000"
click at [606, 254] on div "Tại văn phòng" at bounding box center [611, 254] width 92 height 11
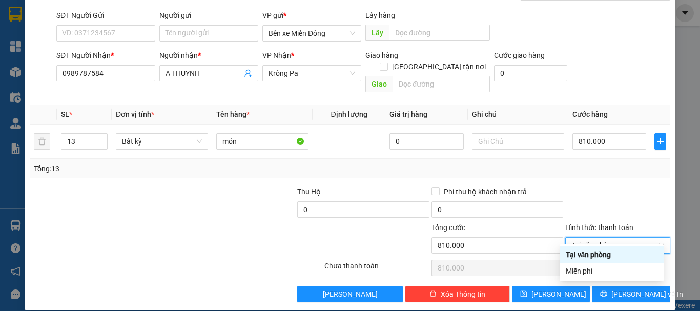
type input "0"
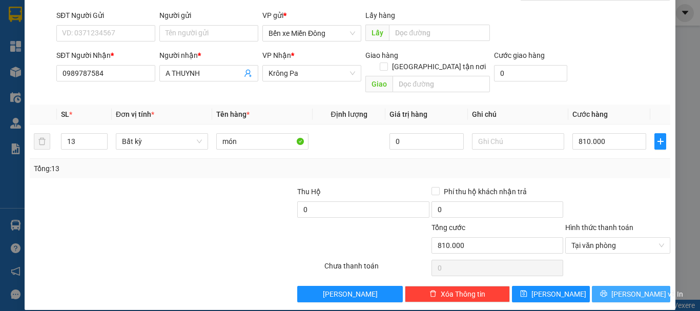
click at [630, 288] on span "[PERSON_NAME] và In" at bounding box center [647, 293] width 72 height 11
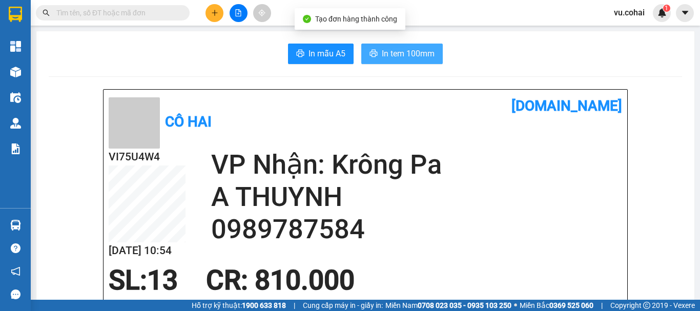
click at [382, 51] on span "In tem 100mm" at bounding box center [408, 53] width 53 height 13
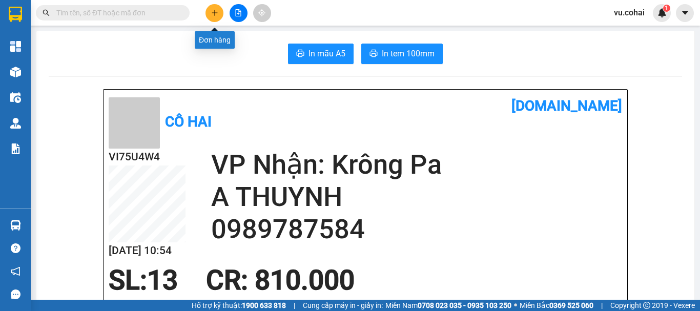
click at [207, 15] on button at bounding box center [214, 13] width 18 height 18
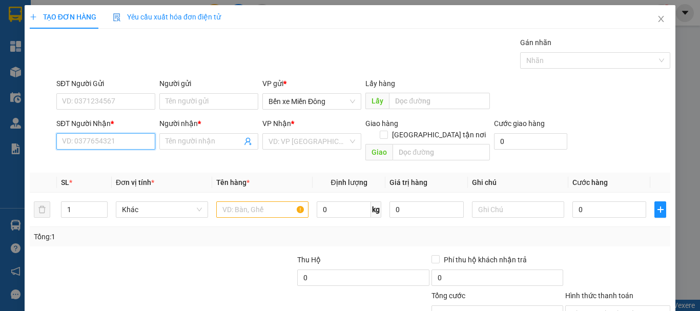
click at [110, 140] on input "SĐT Người Nhận *" at bounding box center [105, 141] width 99 height 16
type input "0972323457"
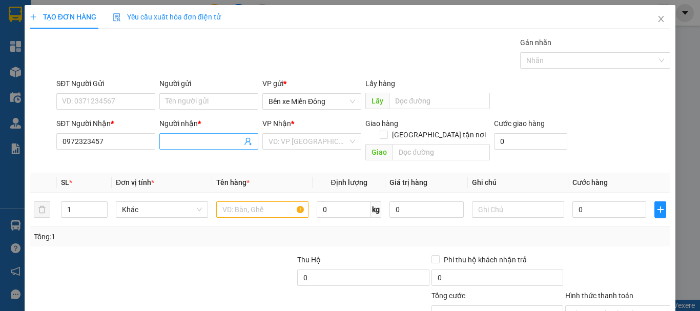
click at [186, 138] on input "Người nhận *" at bounding box center [203, 141] width 76 height 11
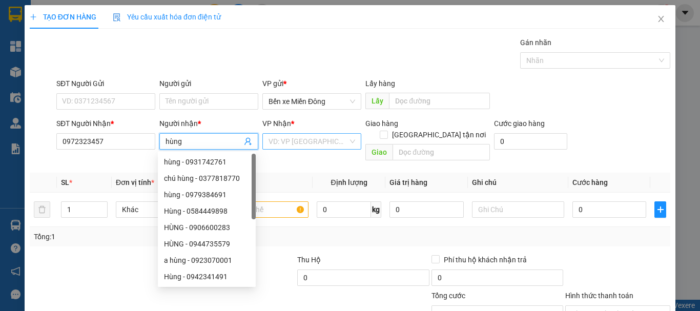
type input "hùng"
click at [327, 140] on input "search" at bounding box center [307, 141] width 79 height 15
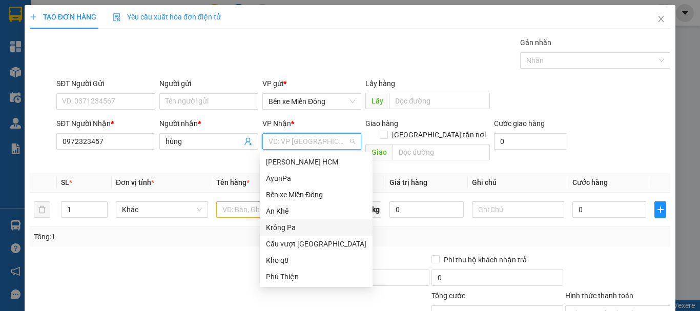
click at [282, 225] on div "Krông Pa" at bounding box center [316, 227] width 100 height 11
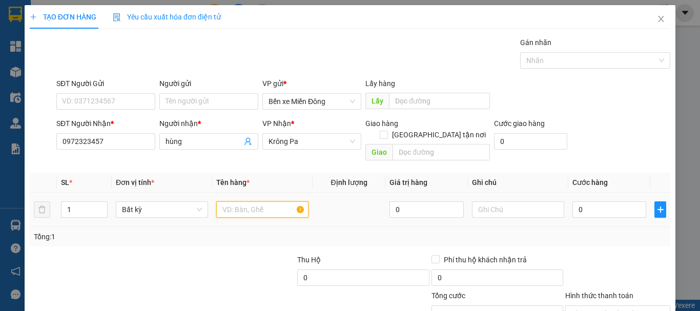
drag, startPoint x: 234, startPoint y: 199, endPoint x: 233, endPoint y: 191, distance: 8.2
click at [233, 201] on input "text" at bounding box center [262, 209] width 92 height 16
type input "cuc"
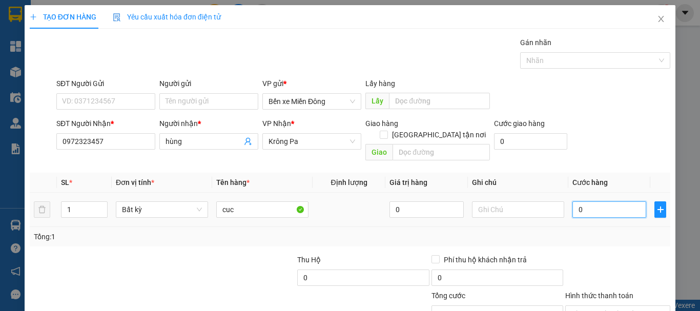
click at [594, 201] on input "0" at bounding box center [609, 209] width 74 height 16
type input "005"
type input "5"
type input "0.050"
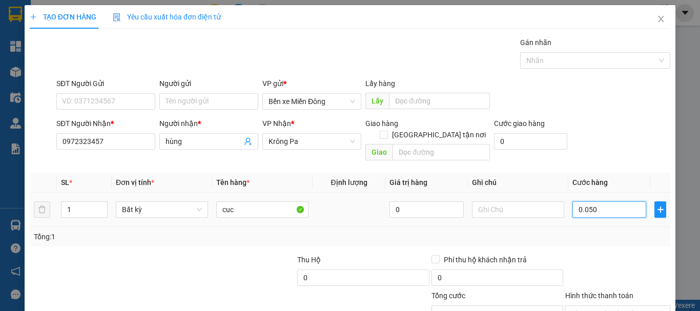
type input "50"
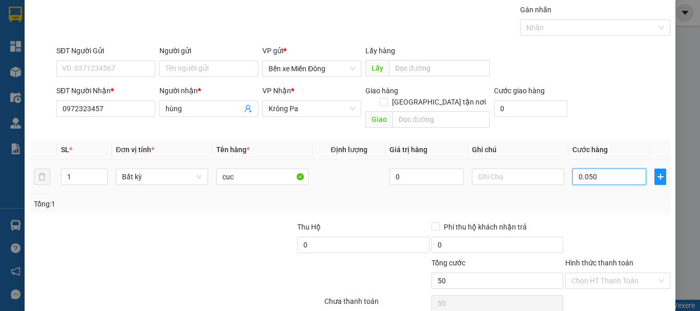
scroll to position [68, 0]
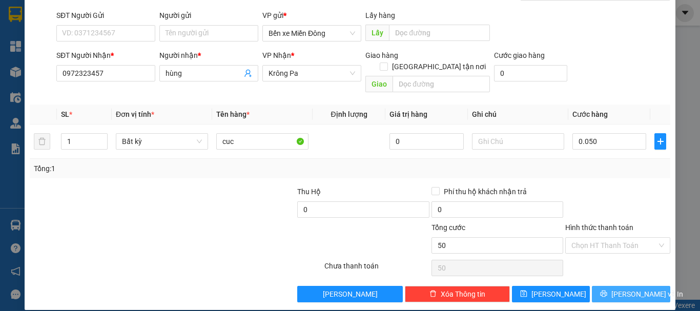
click at [639, 288] on span "[PERSON_NAME] và In" at bounding box center [647, 293] width 72 height 11
type input "50.000"
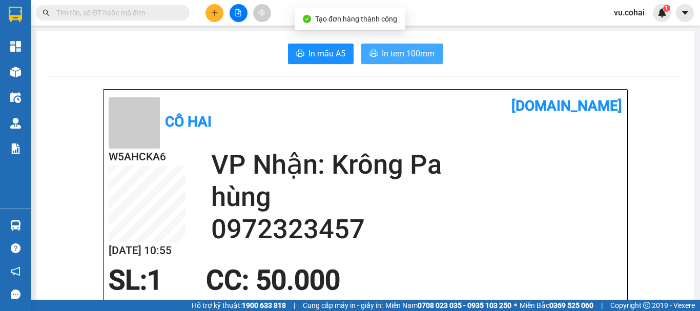
click at [396, 59] on span "In tem 100mm" at bounding box center [408, 53] width 53 height 13
